Goal: Information Seeking & Learning: Learn about a topic

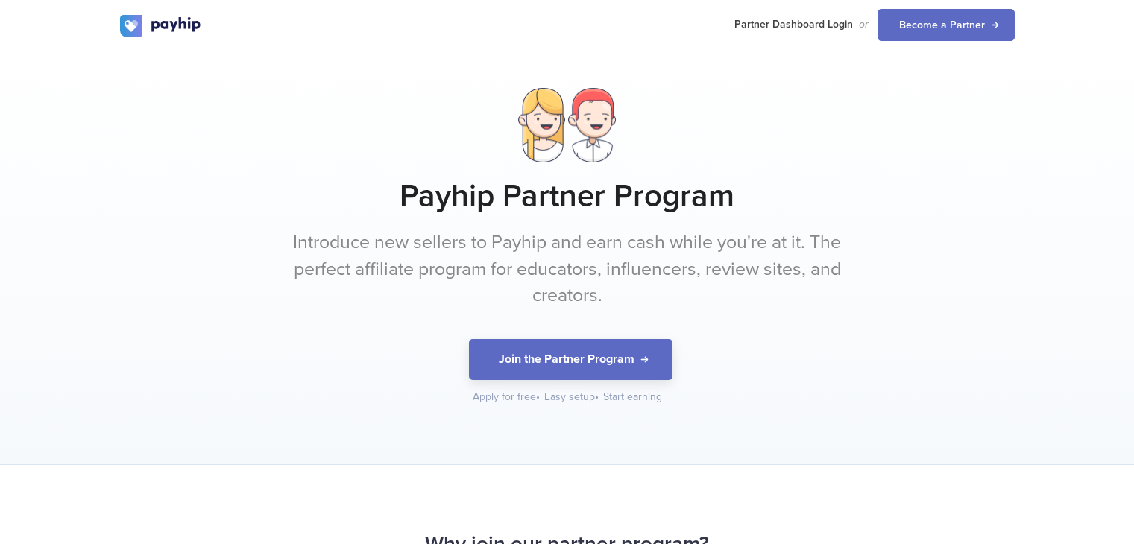
scroll to position [1455, 0]
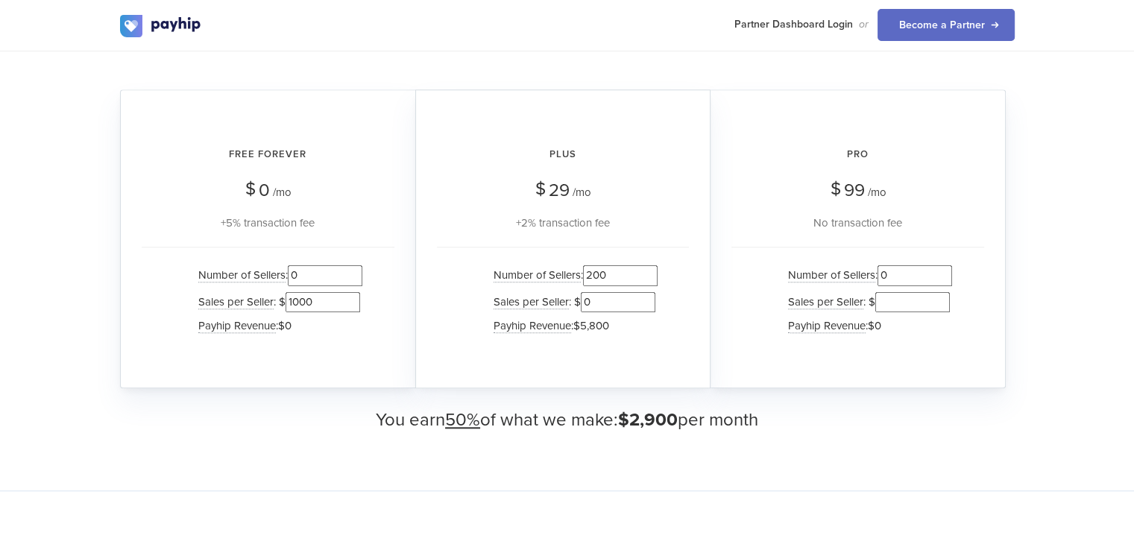
type input "200"
click at [298, 299] on input "1000" at bounding box center [323, 302] width 75 height 20
type input "0"
click at [451, 301] on div "Number of Sellers : 200 Sales per Seller : $ 0 Payhip Revenue : $5,800" at bounding box center [563, 302] width 252 height 111
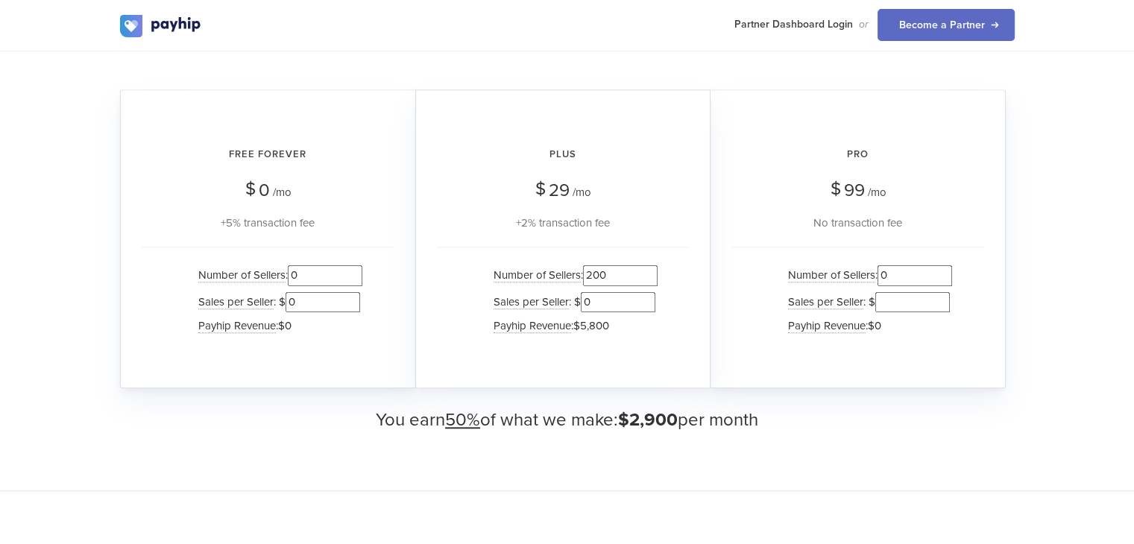
click at [605, 275] on input "200" at bounding box center [620, 275] width 75 height 20
click at [585, 299] on input "0" at bounding box center [618, 302] width 75 height 20
click at [594, 271] on input "200" at bounding box center [620, 275] width 75 height 20
drag, startPoint x: 594, startPoint y: 271, endPoint x: 643, endPoint y: 268, distance: 48.6
click at [643, 268] on input "2000" at bounding box center [620, 275] width 75 height 20
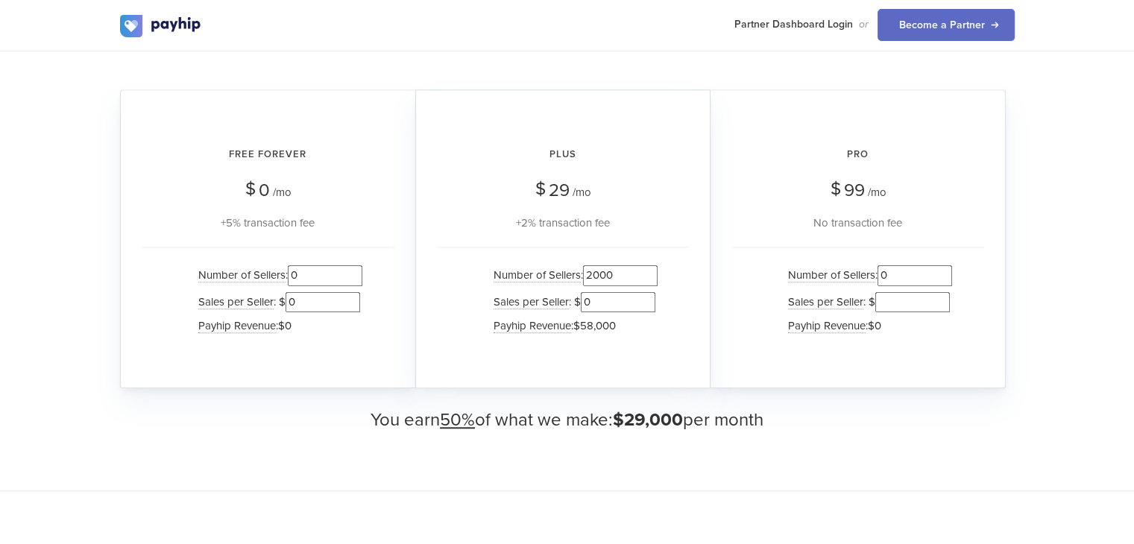
type input "2000"
click at [893, 281] on input "0" at bounding box center [915, 275] width 75 height 20
click at [888, 274] on input "02000" at bounding box center [915, 275] width 75 height 20
type input "2000"
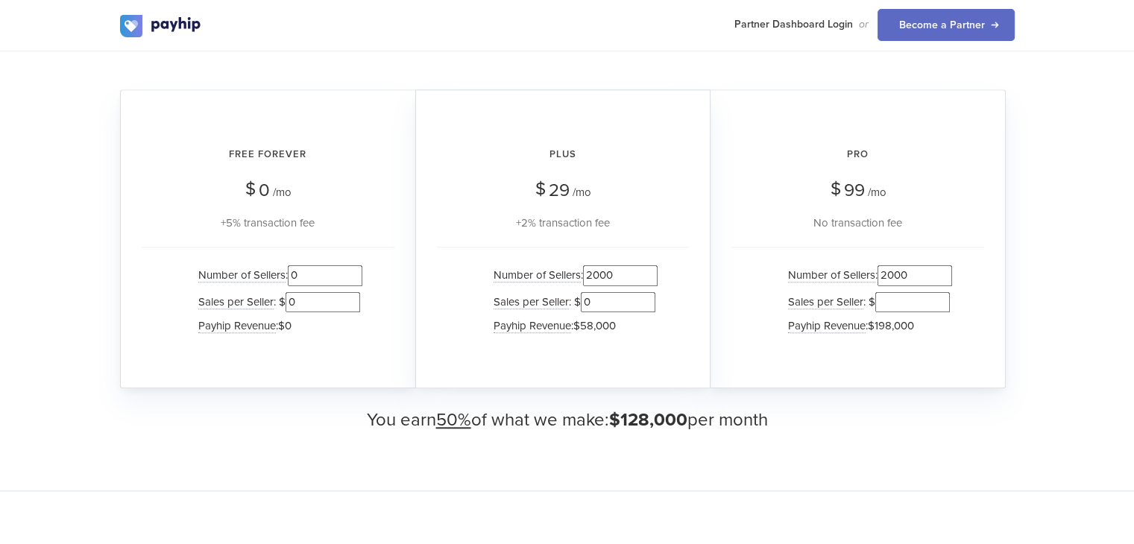
click at [594, 266] on input "2000" at bounding box center [620, 275] width 75 height 20
click at [723, 274] on div "Pro $ 99 /mo No transaction fee Number of Sellers : 2000 Sales per Seller : $ P…" at bounding box center [858, 238] width 295 height 299
